Goal: Task Accomplishment & Management: Complete application form

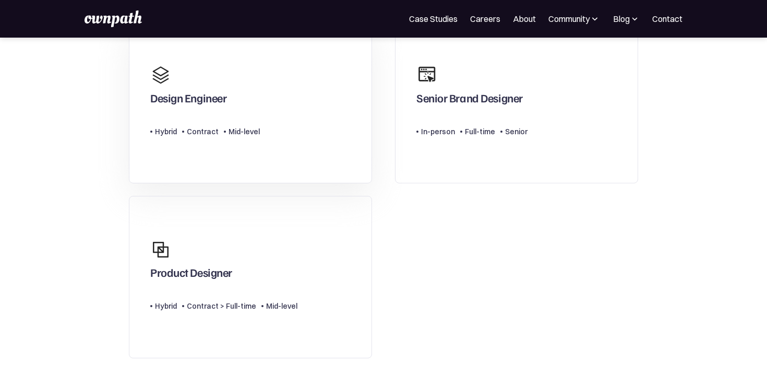
scroll to position [108, 0]
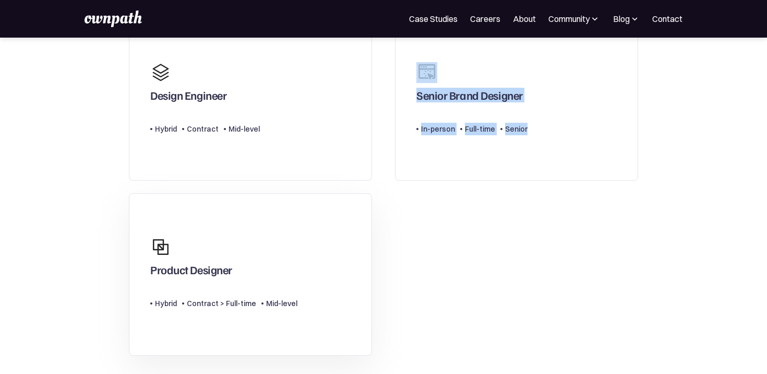
click at [240, 281] on div "Product Designer" at bounding box center [223, 256] width 147 height 50
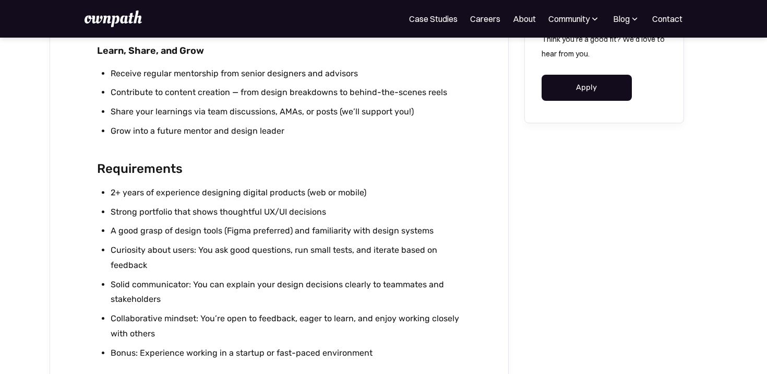
scroll to position [897, 0]
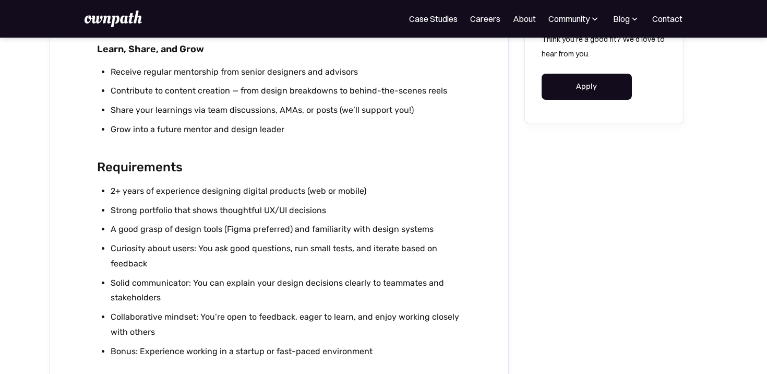
click at [571, 84] on link "Apply" at bounding box center [587, 87] width 90 height 26
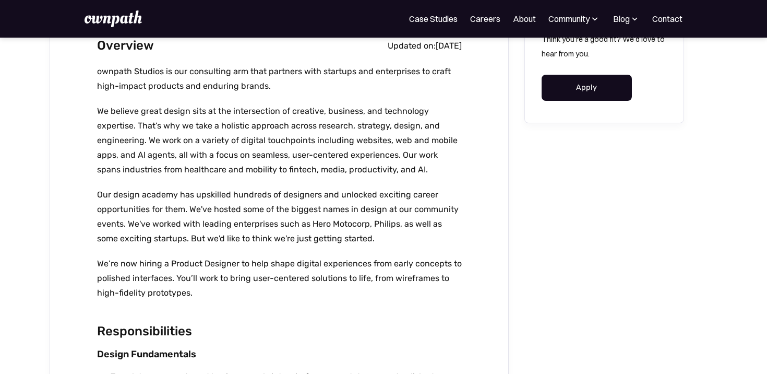
scroll to position [270, 0]
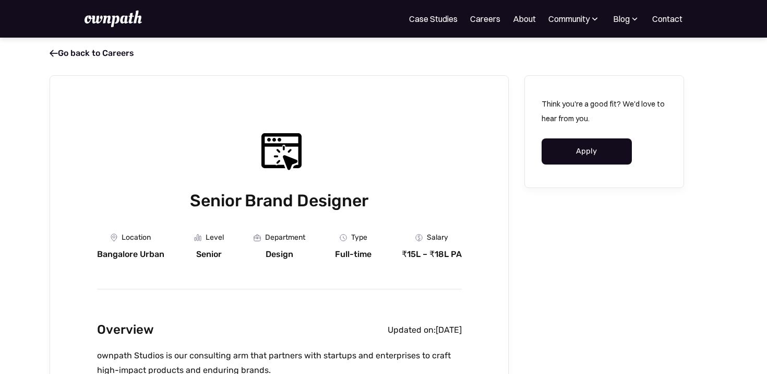
click at [570, 152] on link "Apply" at bounding box center [587, 151] width 90 height 26
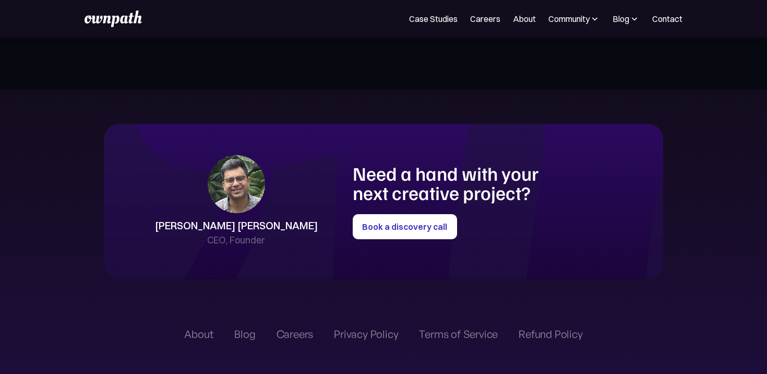
scroll to position [2305, 0]
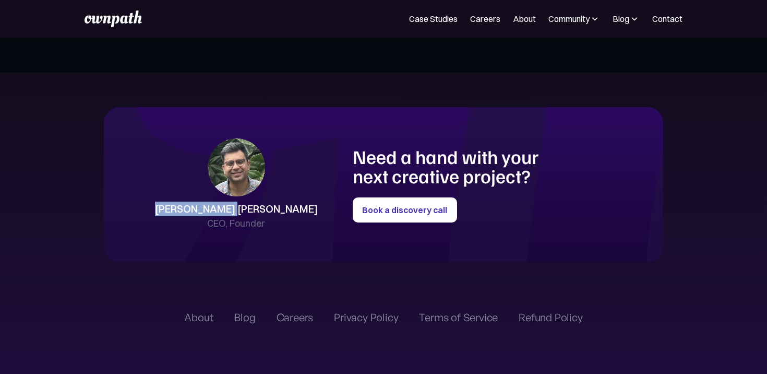
drag, startPoint x: 258, startPoint y: 209, endPoint x: 318, endPoint y: 210, distance: 60.5
click at [318, 210] on div "Shreyas Satish CEO, Founder Need a hand with your next creative project? Book a…" at bounding box center [383, 184] width 539 height 92
copy div "Shreyas Satish"
